Goal: Task Accomplishment & Management: Manage account settings

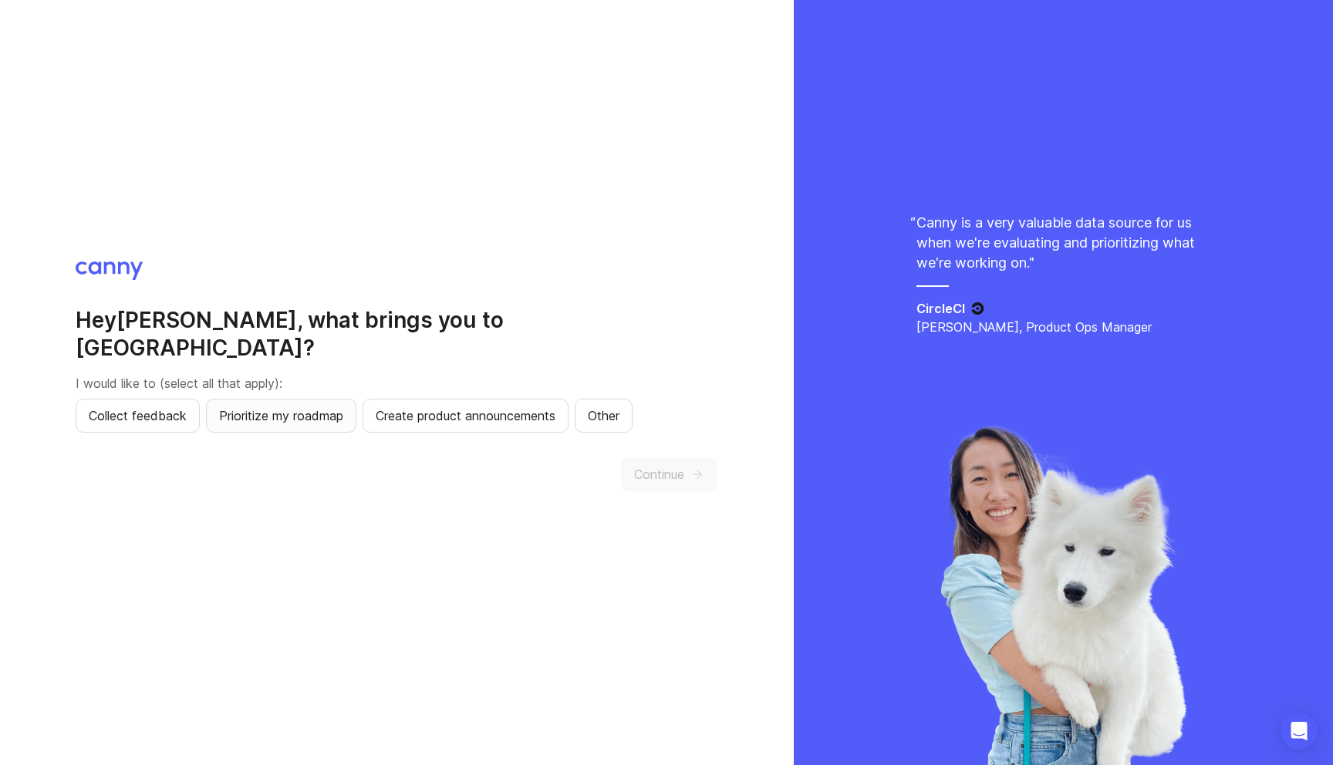
click at [284, 407] on span "Prioritize my roadmap" at bounding box center [281, 416] width 124 height 19
click at [552, 413] on button "Create product announcements" at bounding box center [466, 416] width 206 height 34
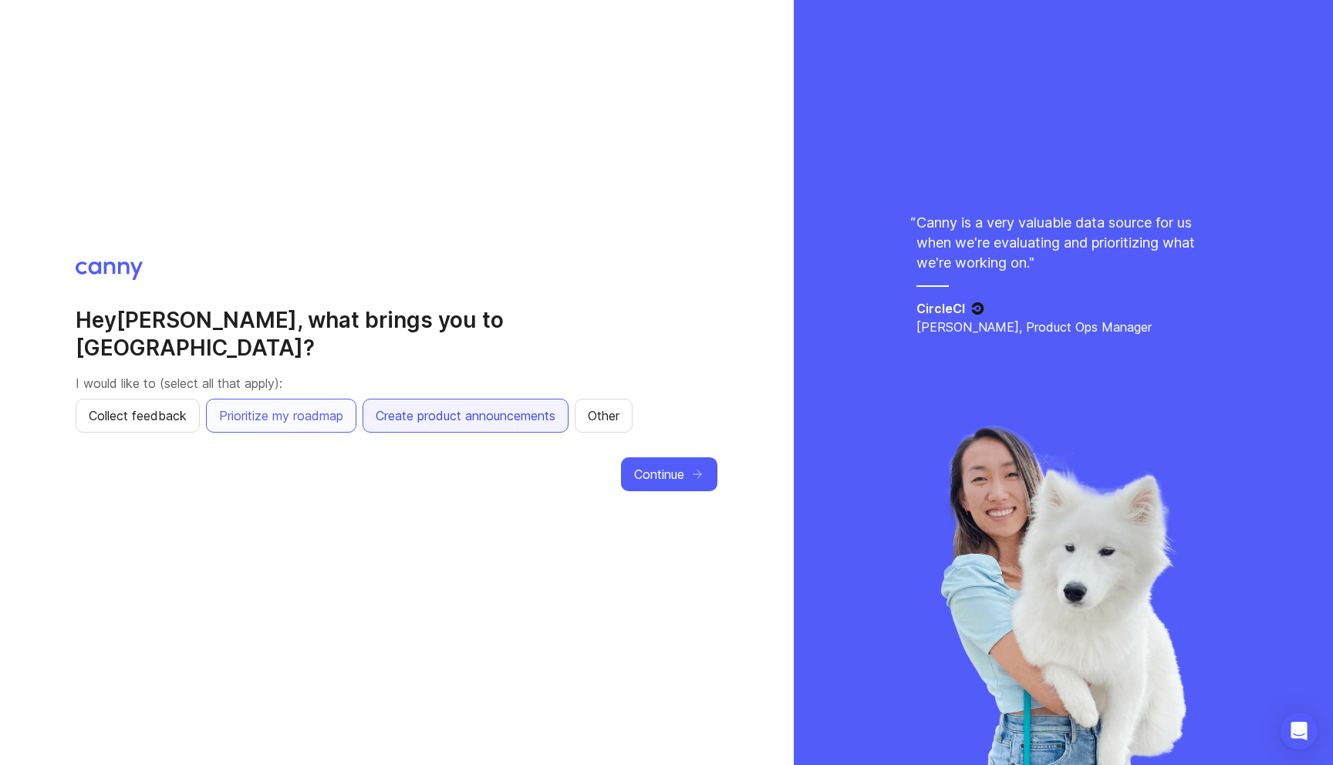
click at [649, 441] on div "Hey [PERSON_NAME] , what brings you to Canny? I would like to (select all that …" at bounding box center [397, 383] width 642 height 242
click at [649, 465] on span "Continue" at bounding box center [659, 474] width 50 height 19
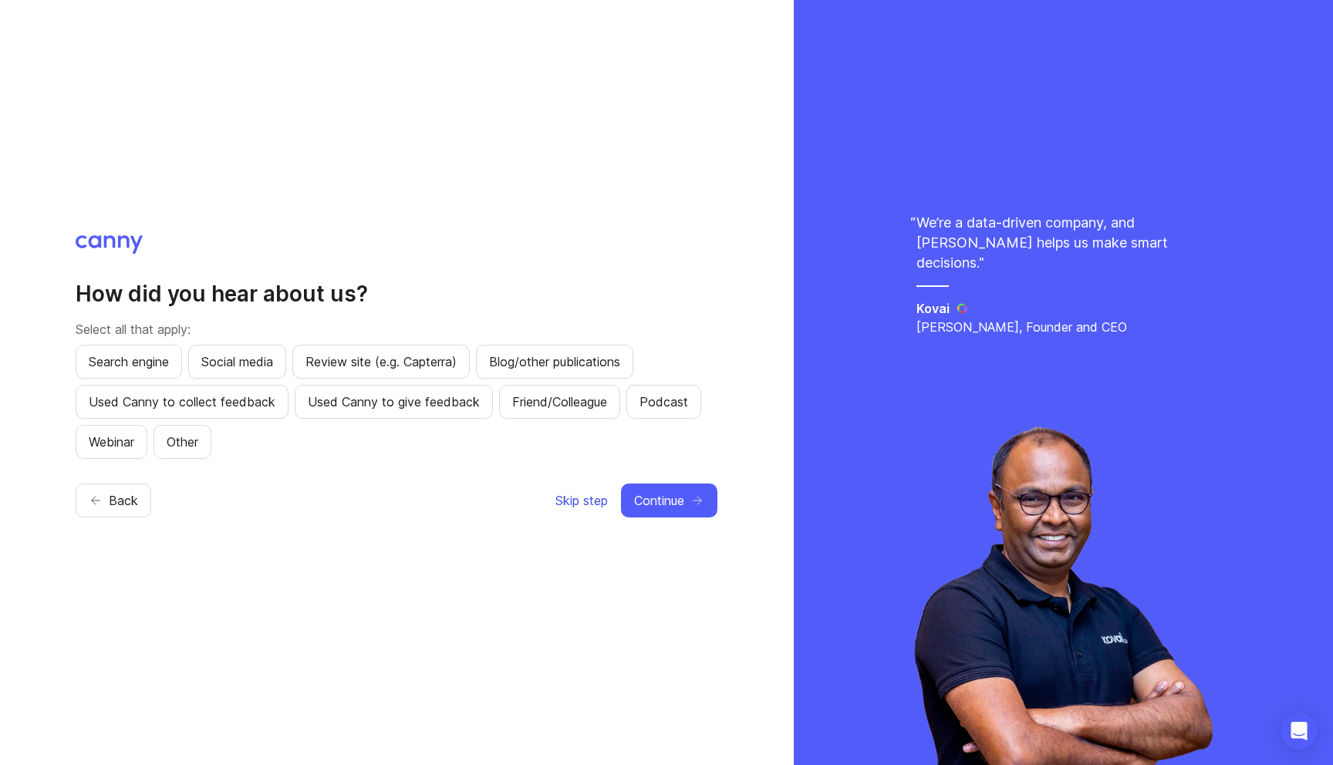
click at [581, 499] on span "Skip step" at bounding box center [582, 501] width 52 height 19
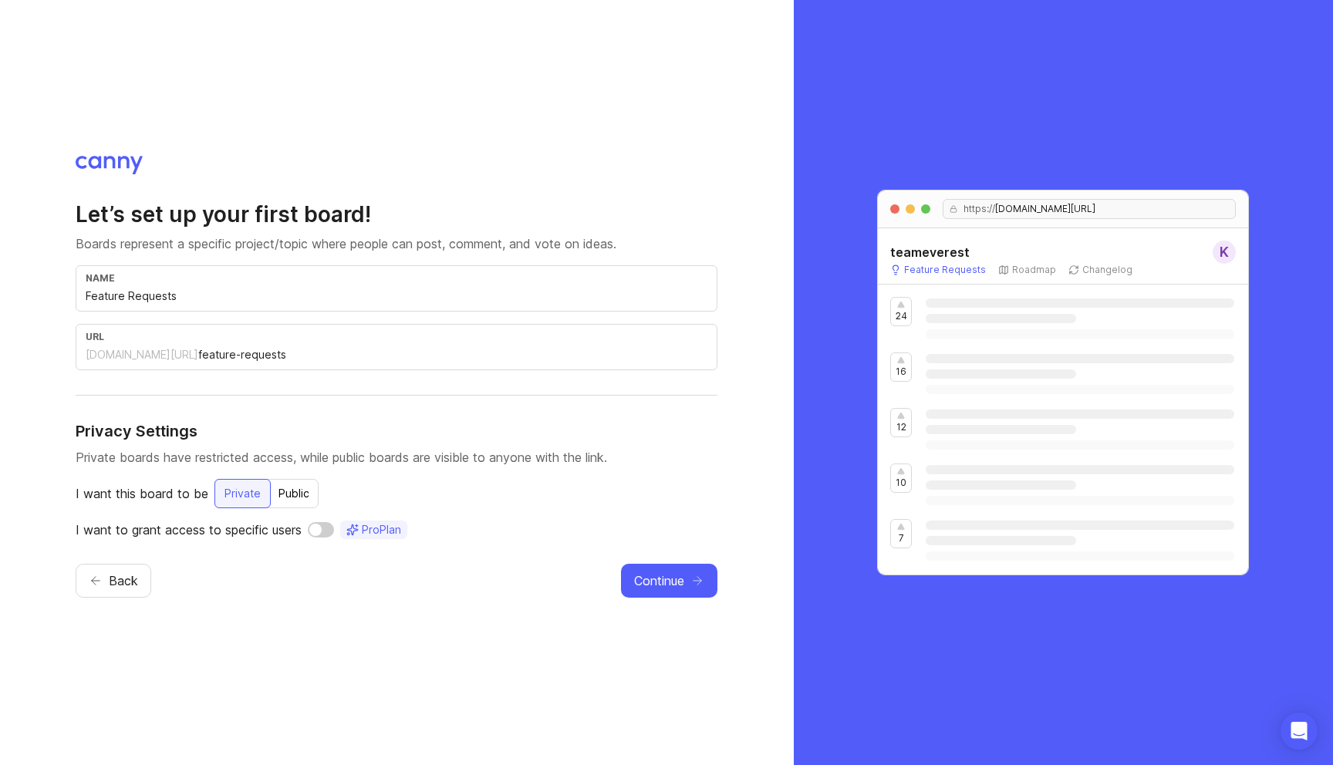
click at [327, 529] on input "checkbox" at bounding box center [321, 529] width 26 height 15
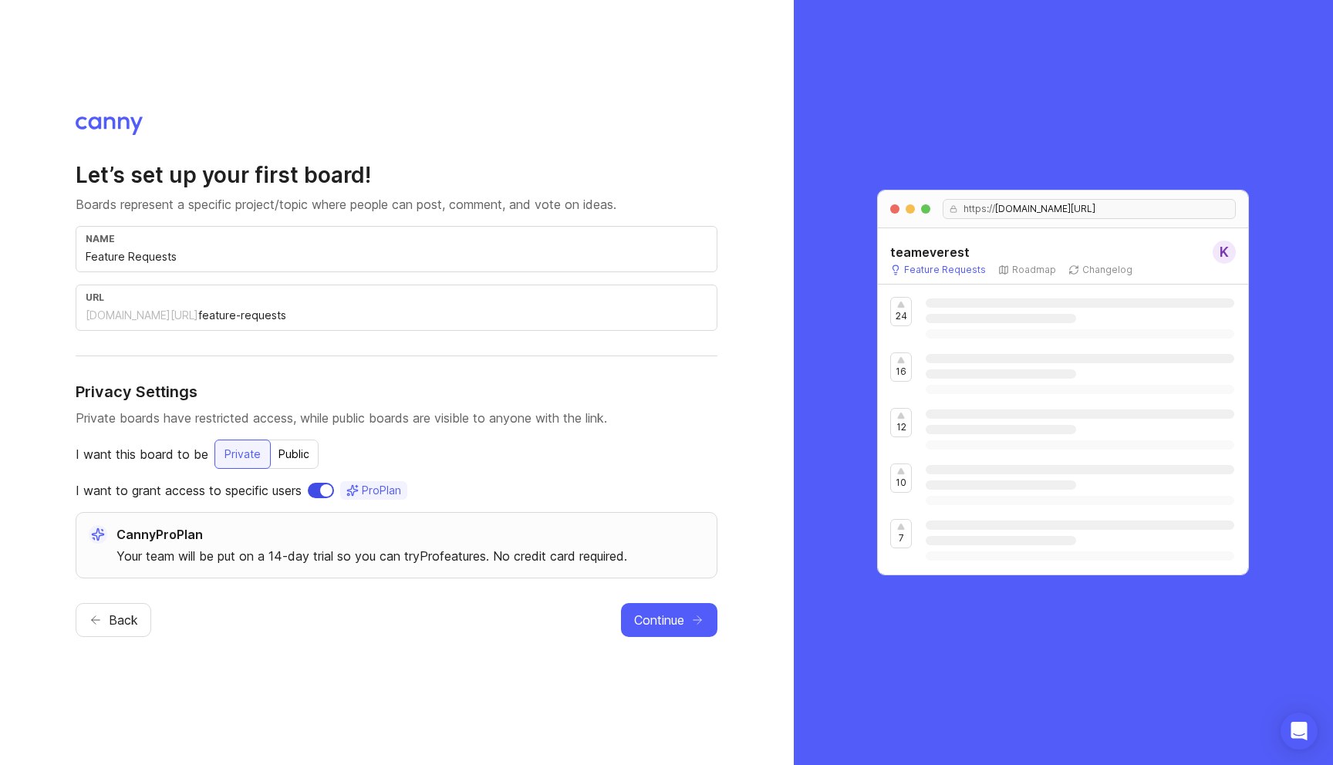
click at [317, 488] on input "checkbox" at bounding box center [321, 490] width 26 height 15
checkbox input "false"
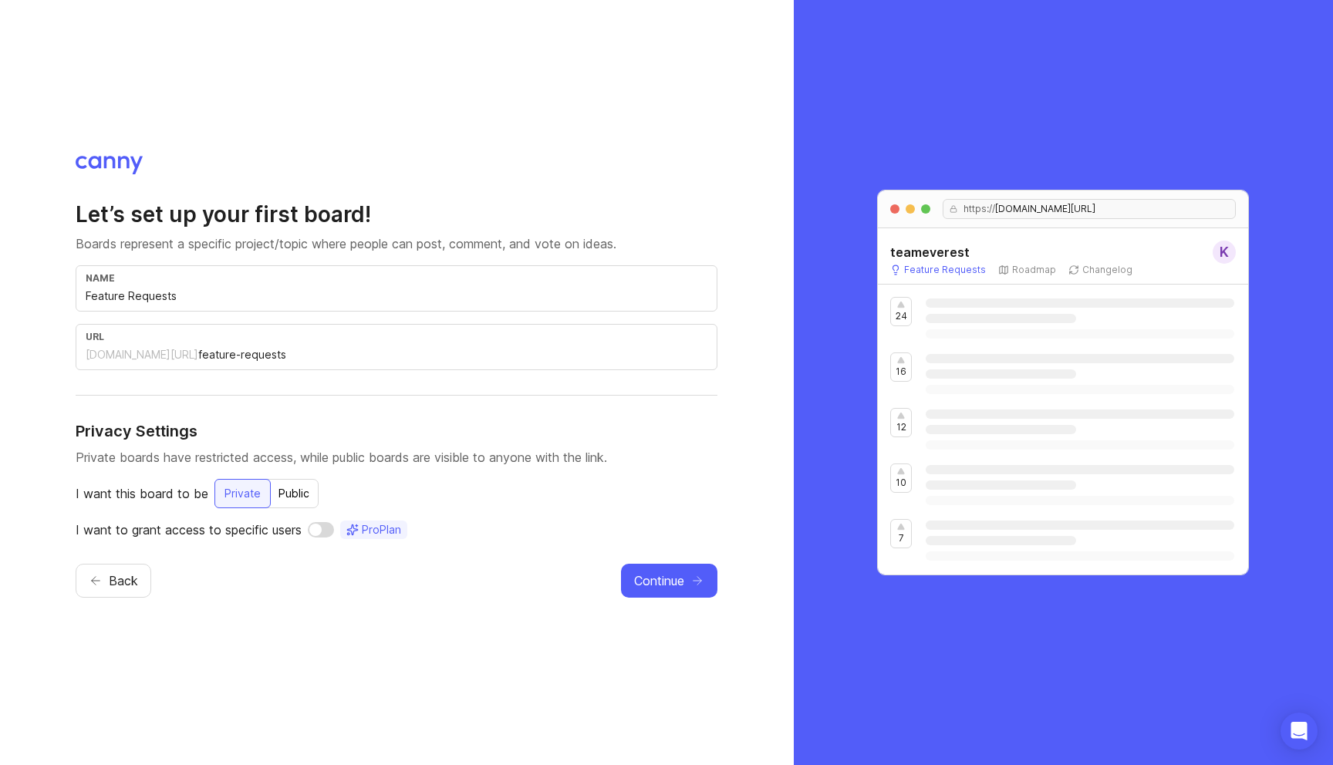
click at [301, 491] on div "Public" at bounding box center [293, 494] width 49 height 28
click at [245, 487] on div "Private" at bounding box center [242, 494] width 55 height 28
click at [400, 297] on input "Feature Requests" at bounding box center [397, 296] width 622 height 17
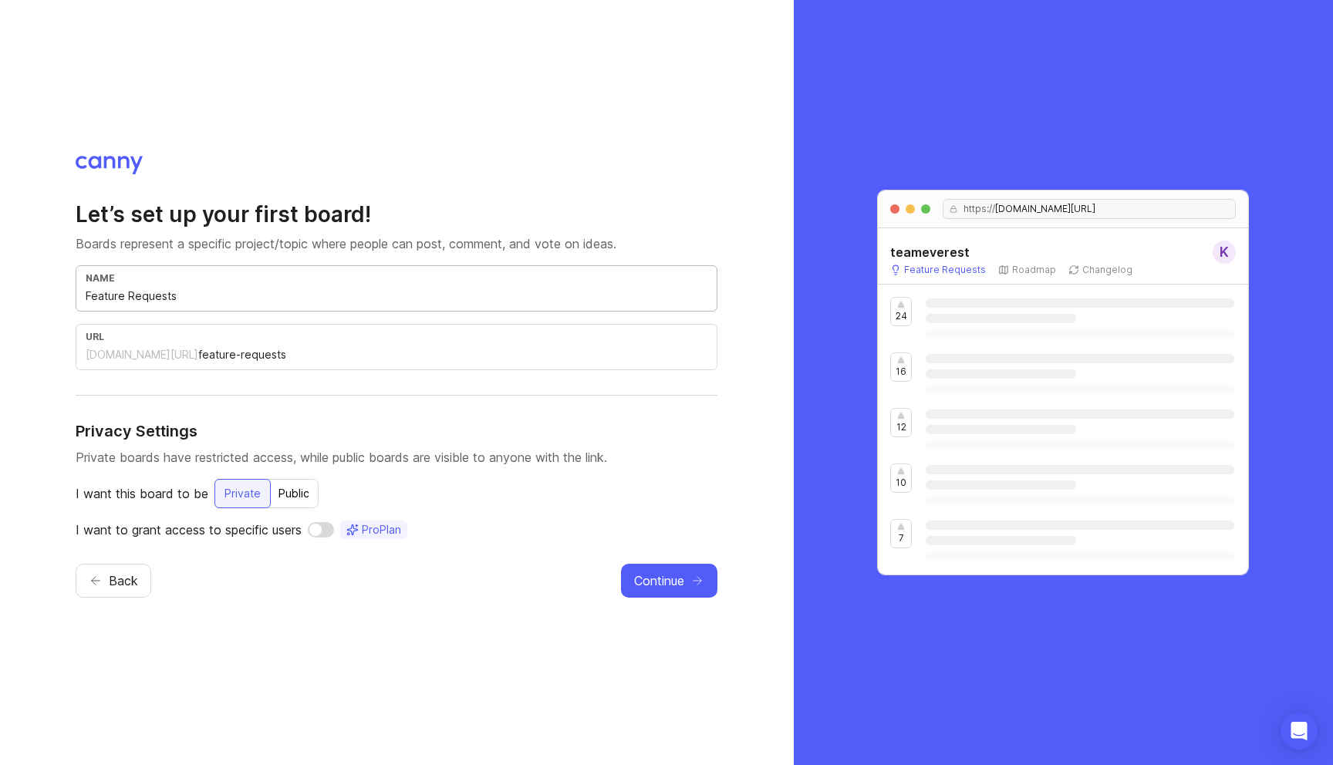
click at [400, 297] on input "Feature Requests" at bounding box center [397, 296] width 622 height 17
click at [672, 589] on span "Continue" at bounding box center [659, 581] width 50 height 19
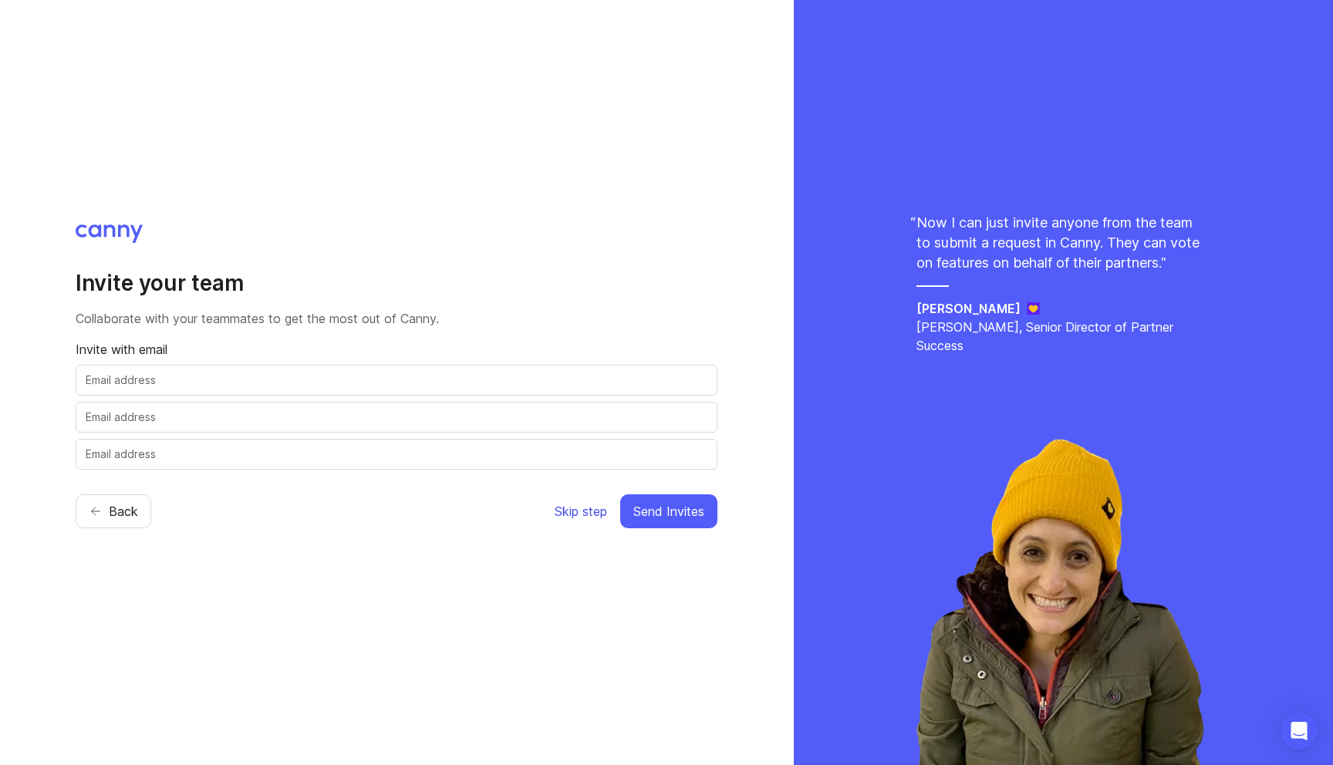
click at [580, 515] on span "Skip step" at bounding box center [581, 511] width 52 height 19
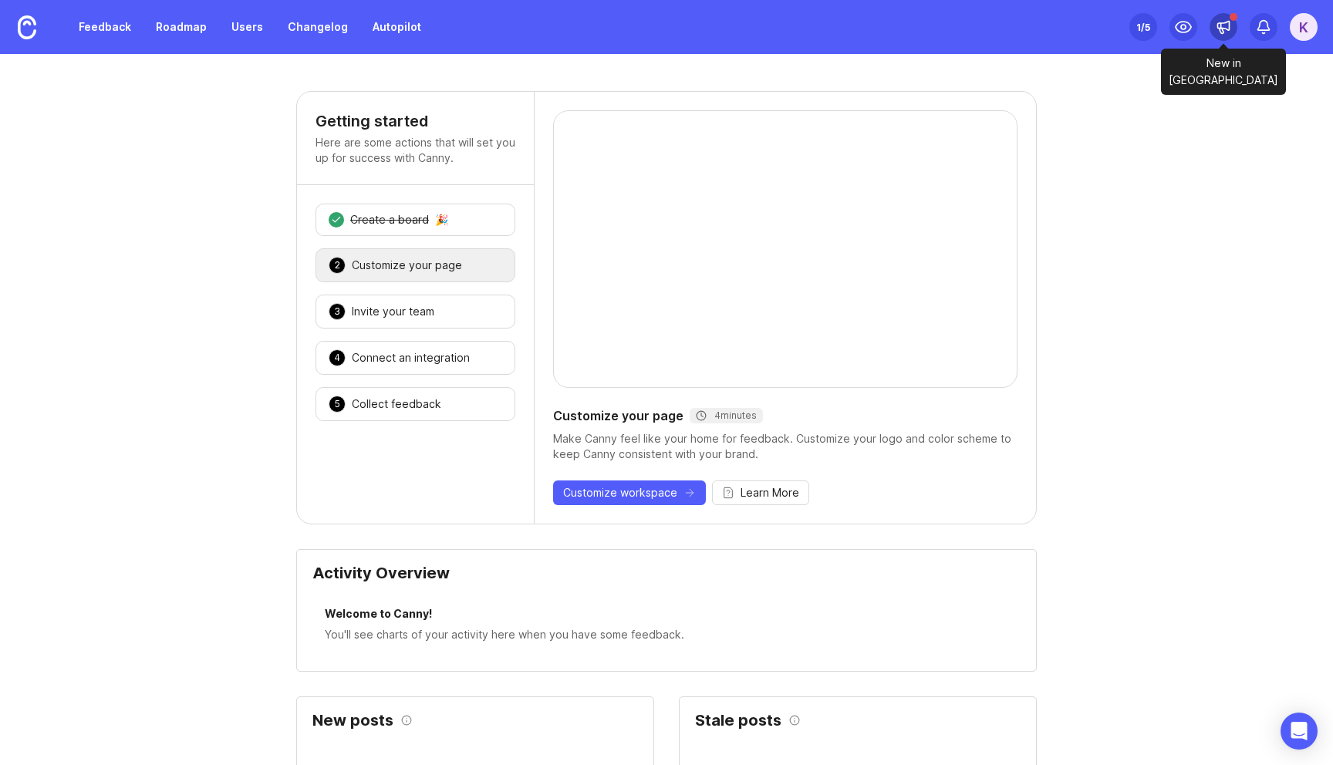
click at [1222, 27] on icon at bounding box center [1223, 26] width 15 height 15
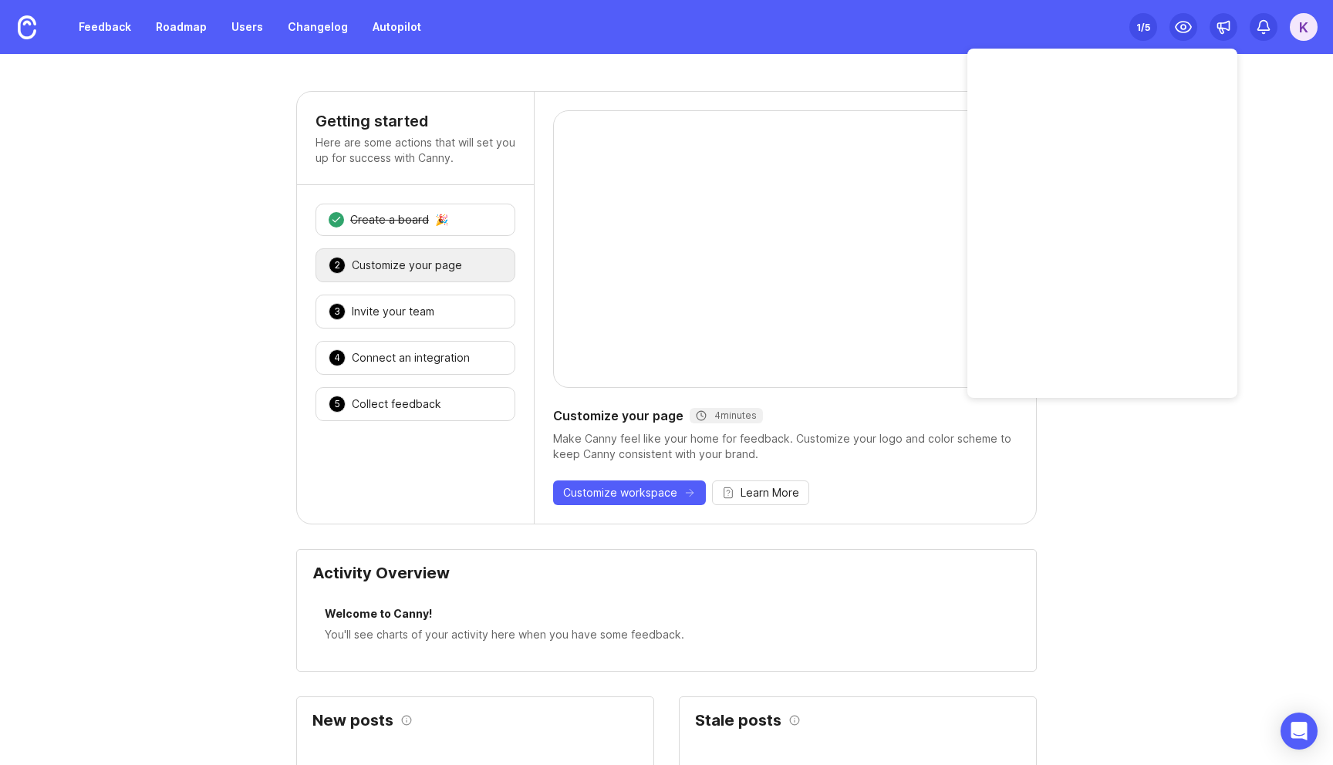
click at [1307, 35] on div "K" at bounding box center [1304, 27] width 28 height 28
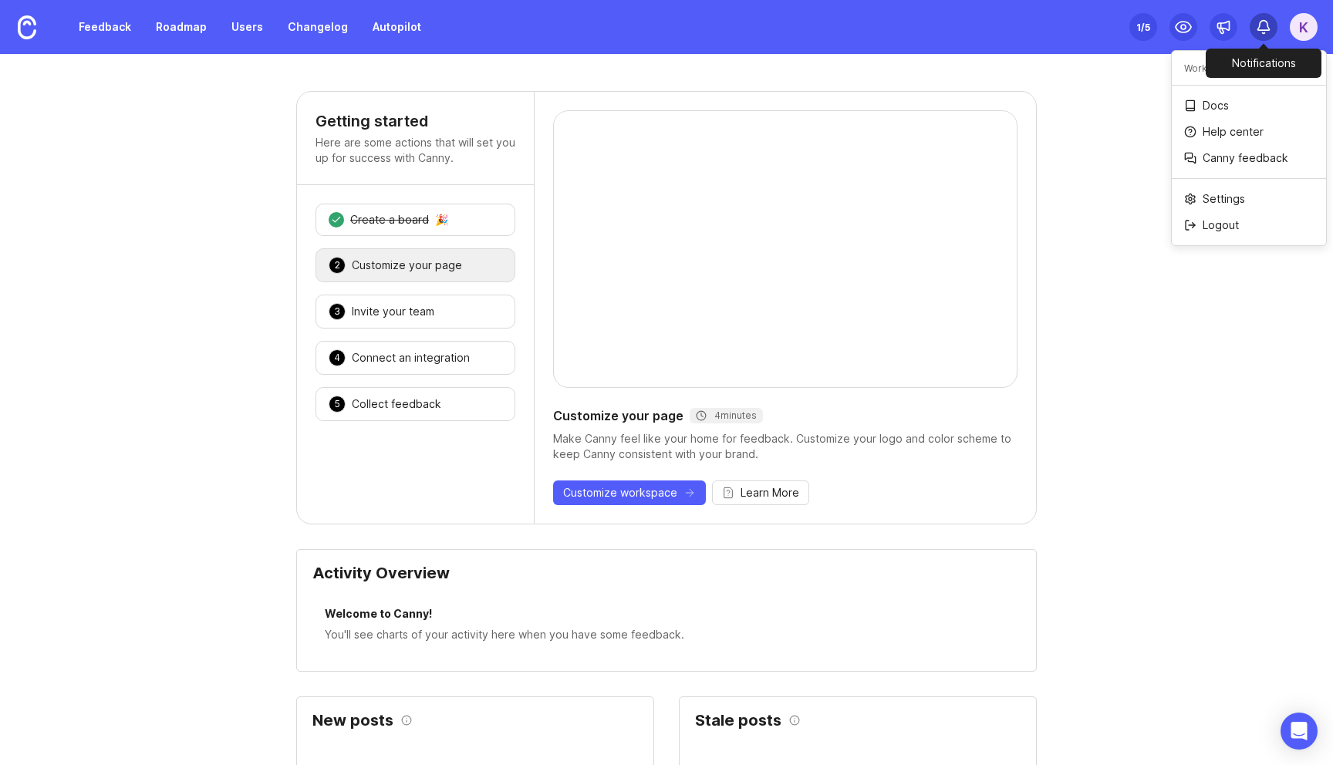
click at [1259, 32] on icon at bounding box center [1263, 26] width 15 height 15
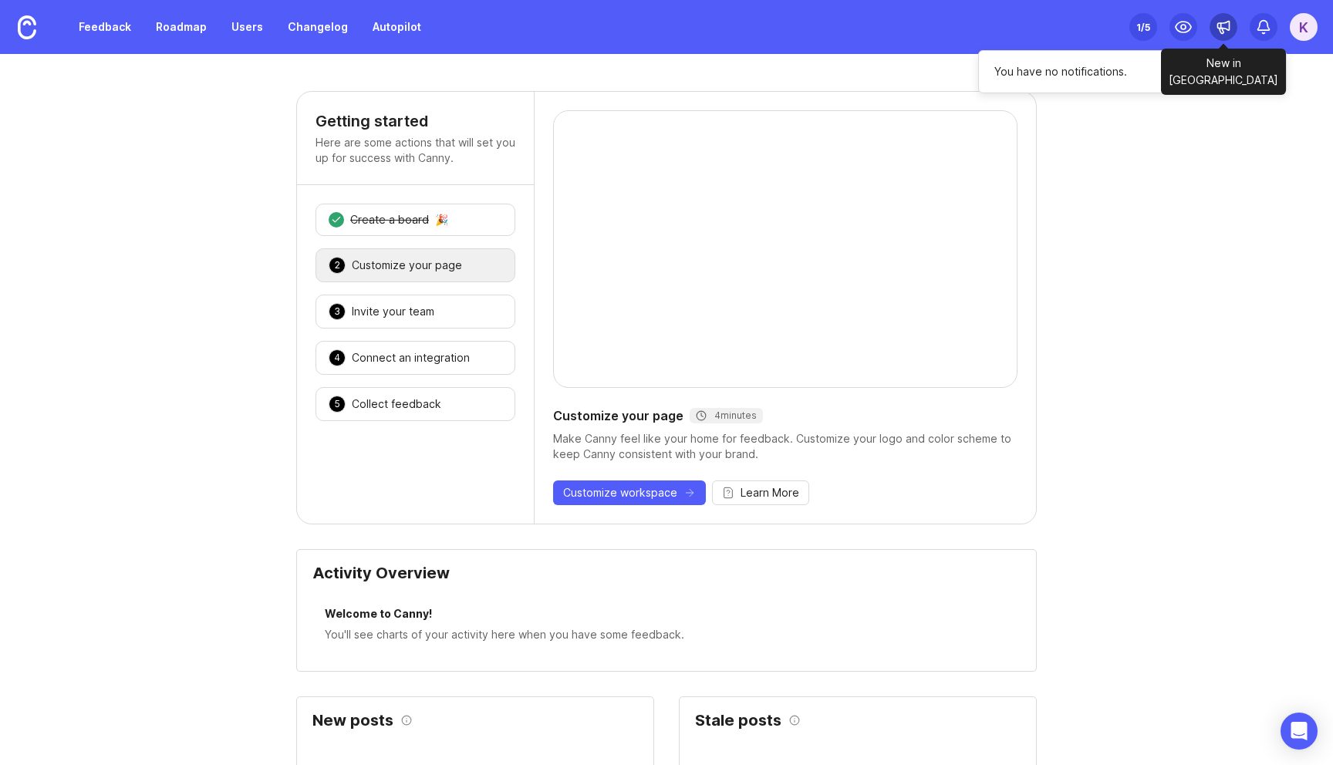
click at [1222, 36] on div at bounding box center [1224, 27] width 28 height 28
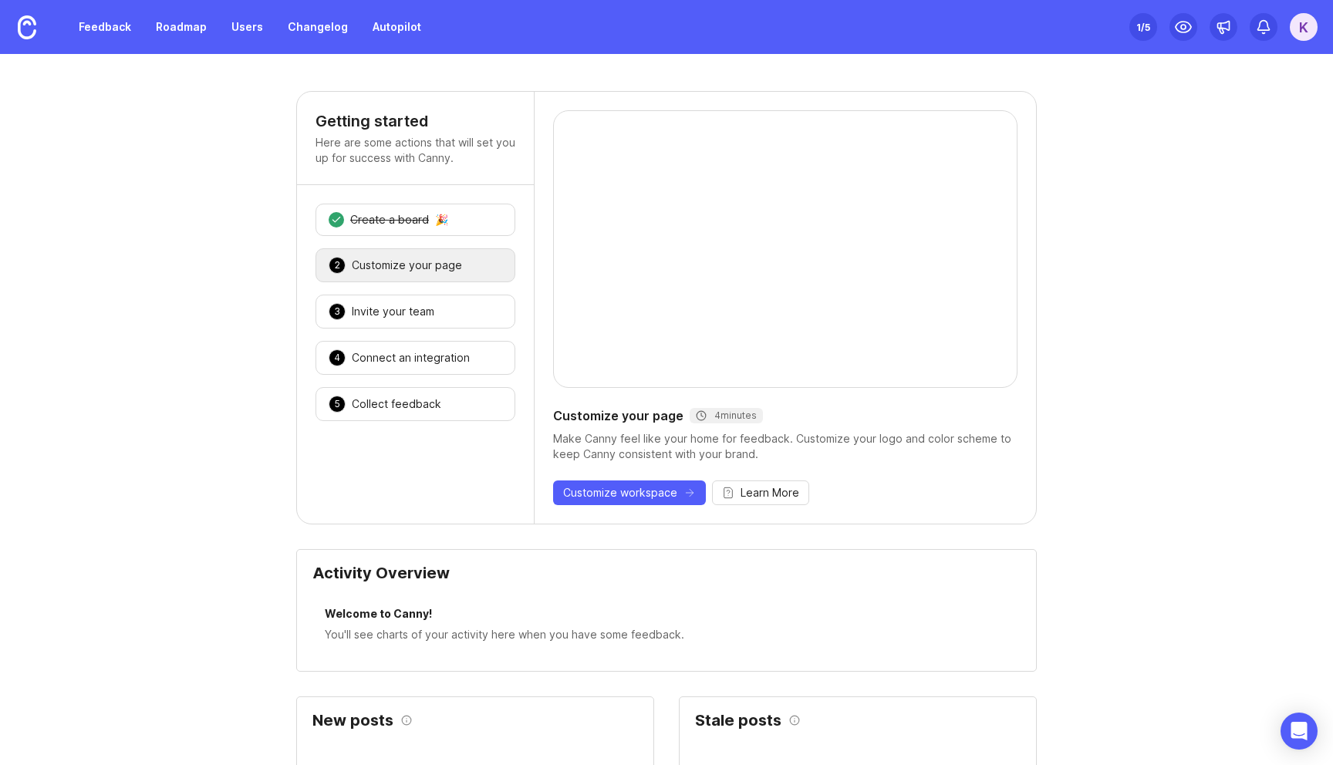
click at [1307, 27] on div "K" at bounding box center [1304, 27] width 28 height 28
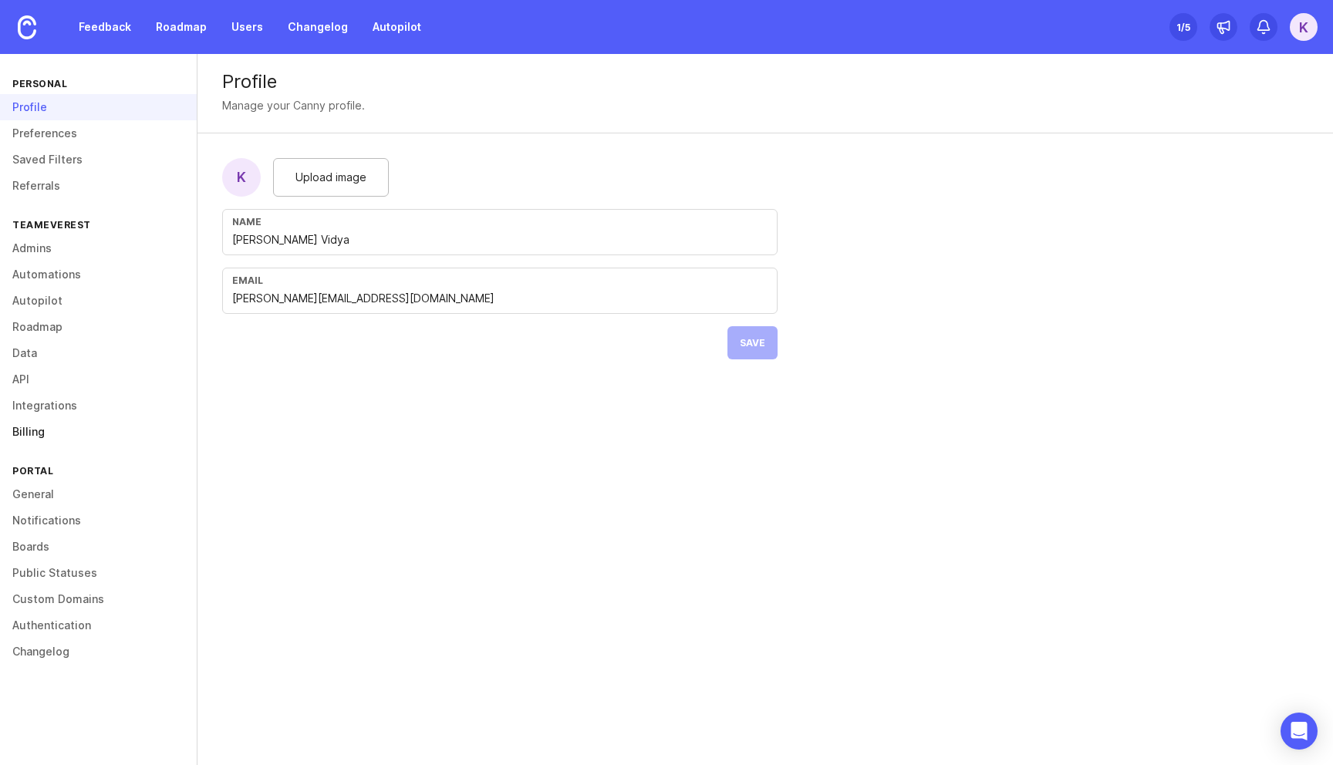
click at [49, 438] on link "Billing" at bounding box center [98, 432] width 197 height 26
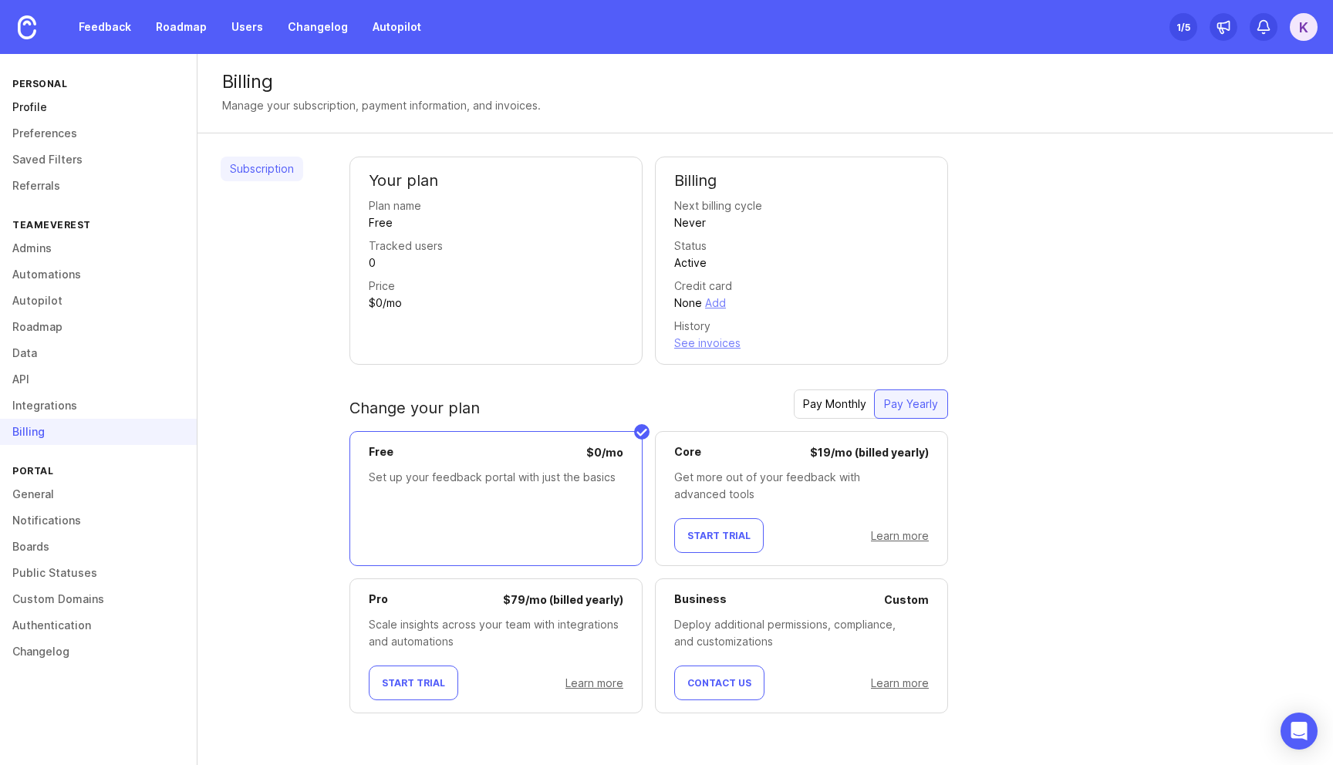
click at [72, 111] on link "Profile" at bounding box center [98, 107] width 197 height 26
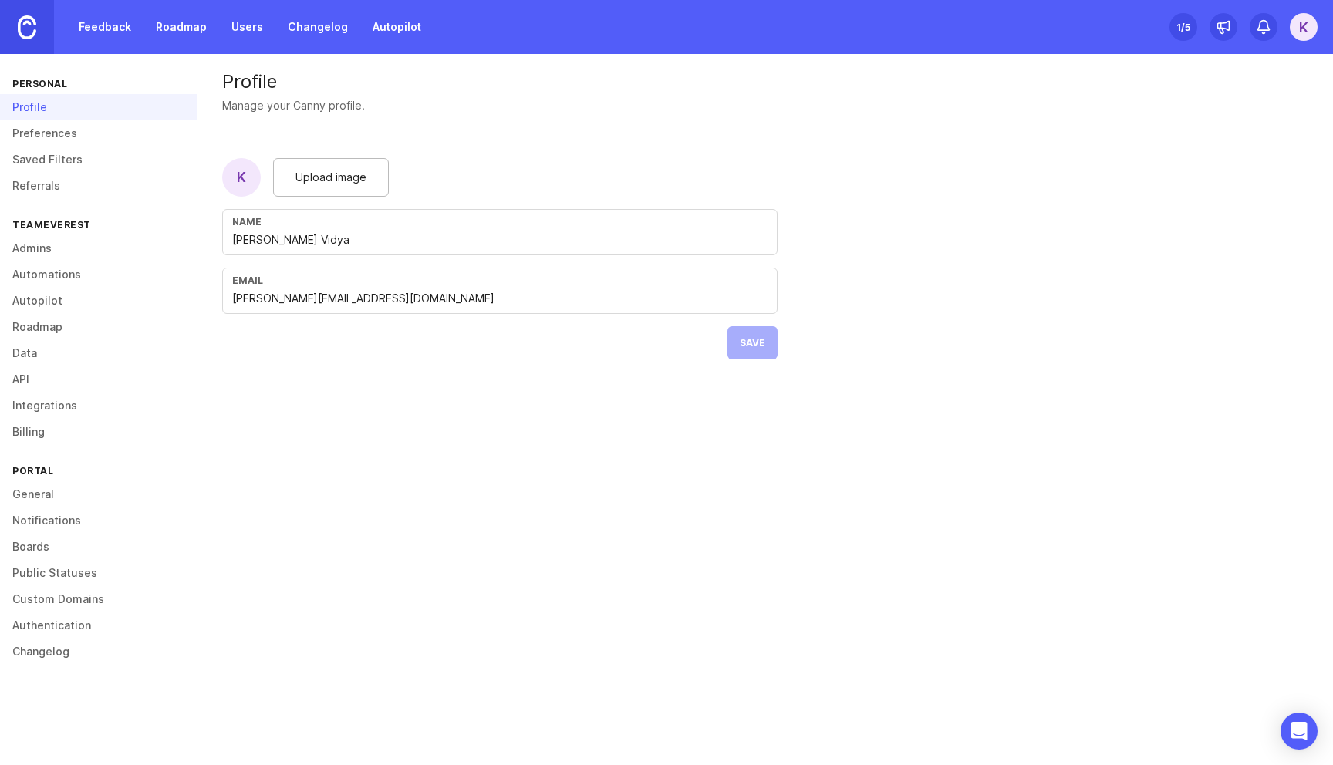
click at [35, 27] on img at bounding box center [27, 27] width 19 height 24
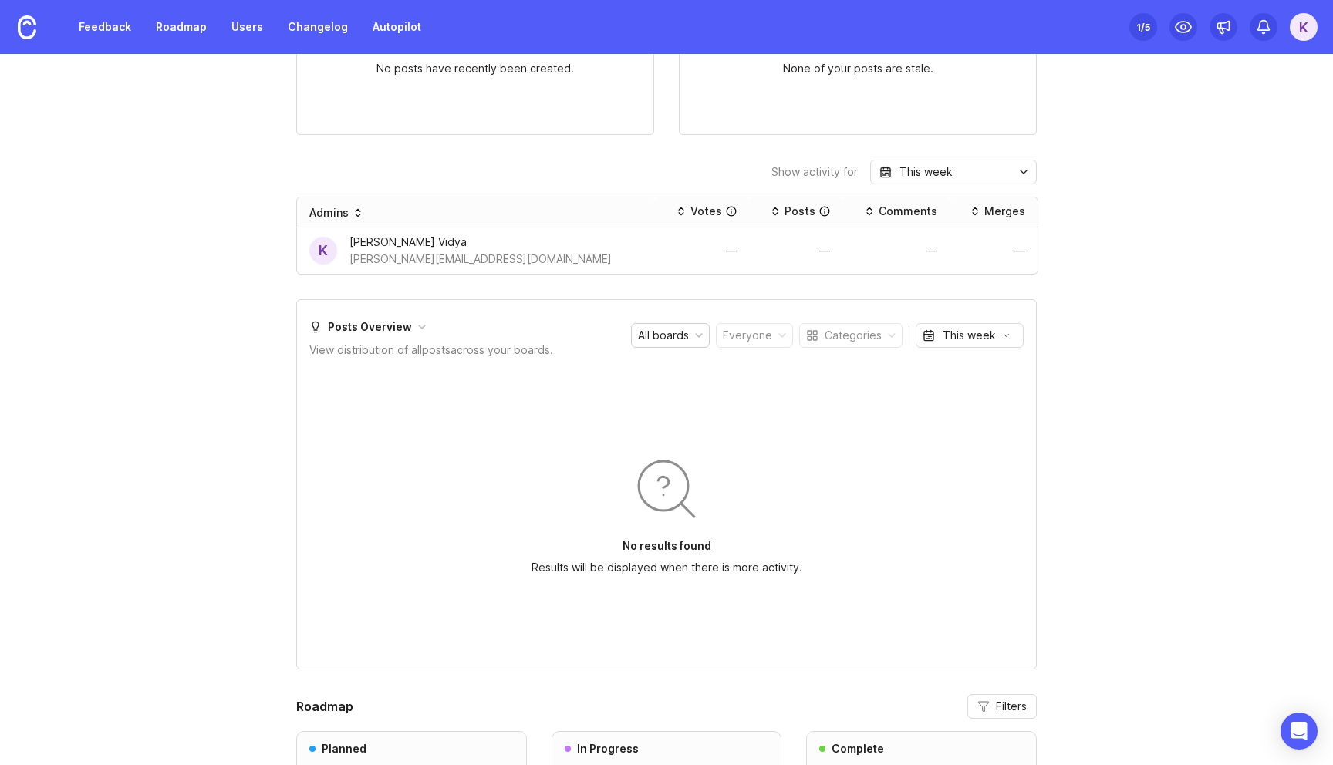
scroll to position [777, 0]
